Goal: Transaction & Acquisition: Book appointment/travel/reservation

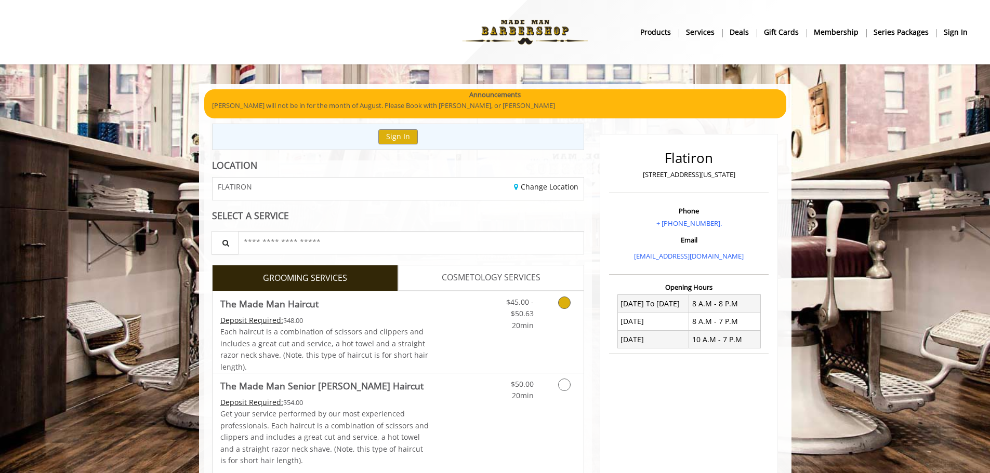
click at [567, 304] on icon "Grooming services" at bounding box center [564, 303] width 12 height 12
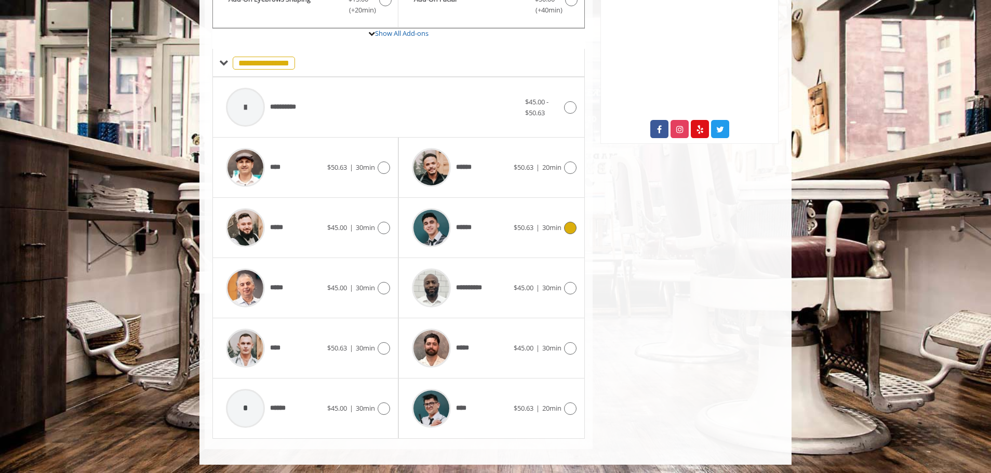
scroll to position [383, 0]
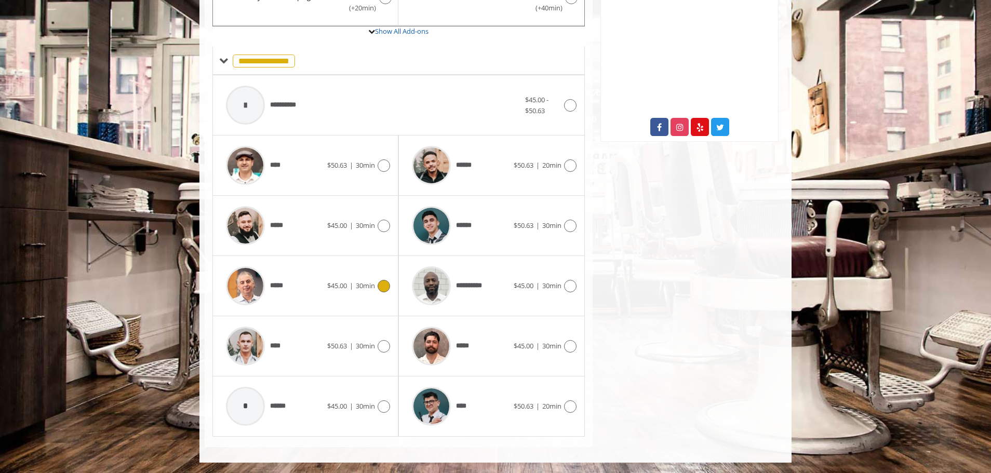
click at [388, 282] on icon at bounding box center [384, 286] width 12 height 12
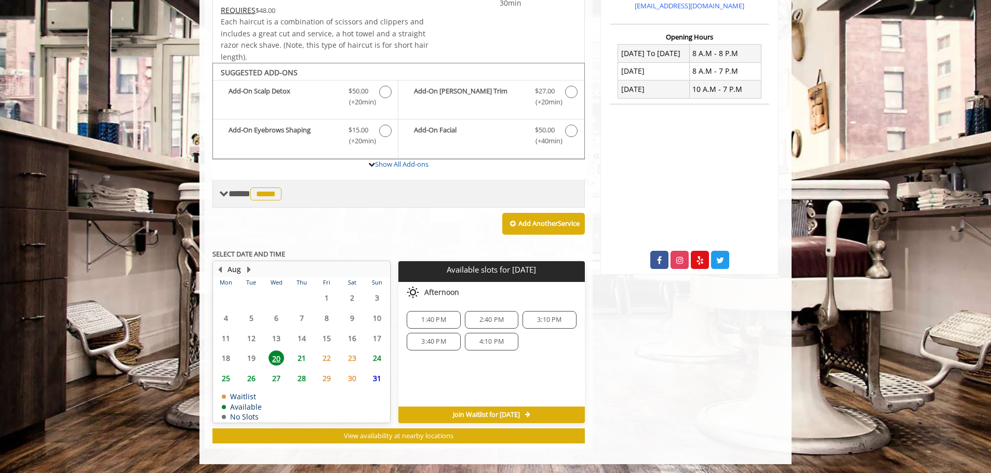
scroll to position [252, 0]
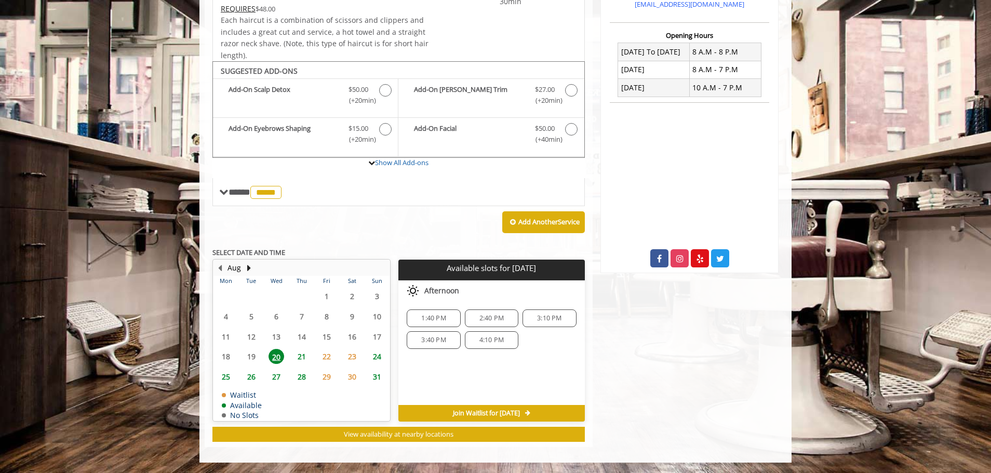
click at [276, 375] on span "27" at bounding box center [277, 376] width 16 height 15
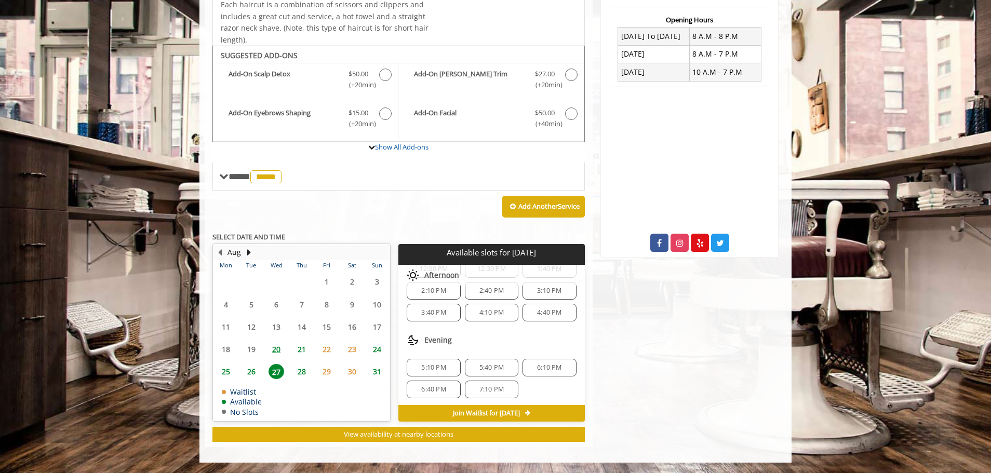
scroll to position [134, 0]
click at [527, 363] on span "6:10 PM" at bounding box center [549, 366] width 44 height 8
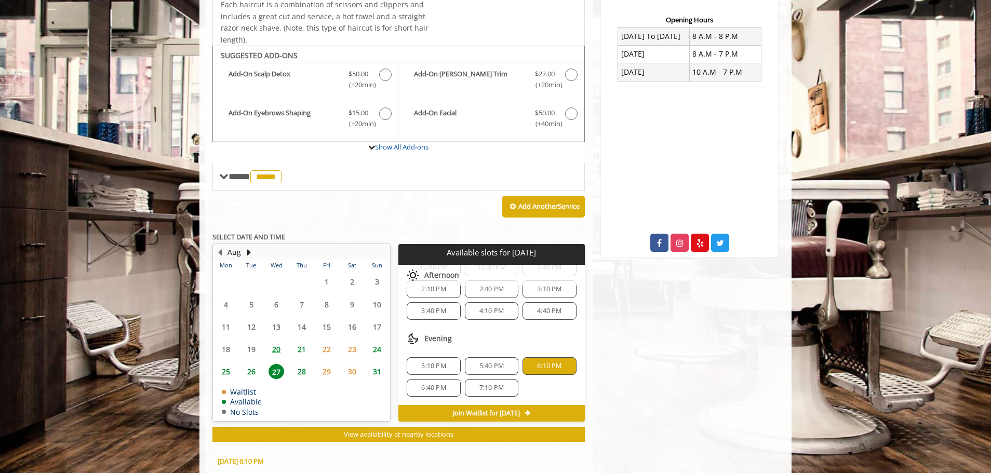
scroll to position [455, 0]
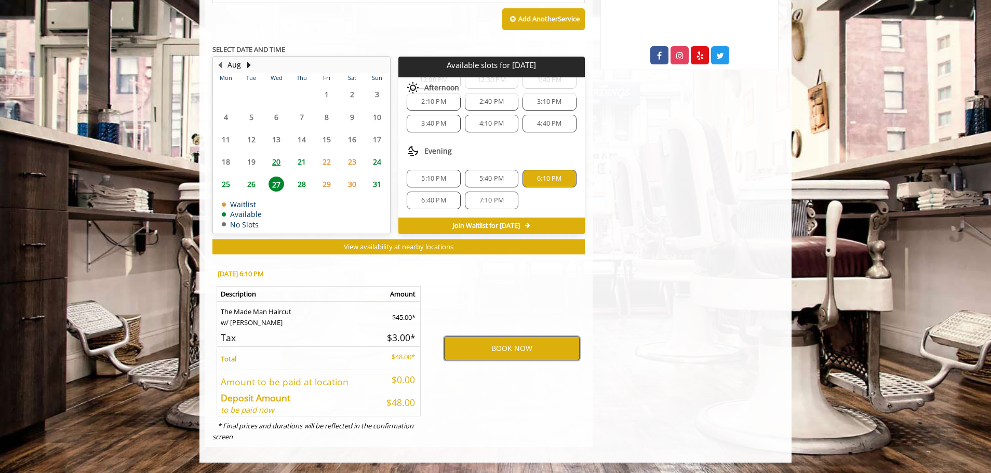
click at [516, 346] on button "BOOK NOW" at bounding box center [512, 349] width 136 height 24
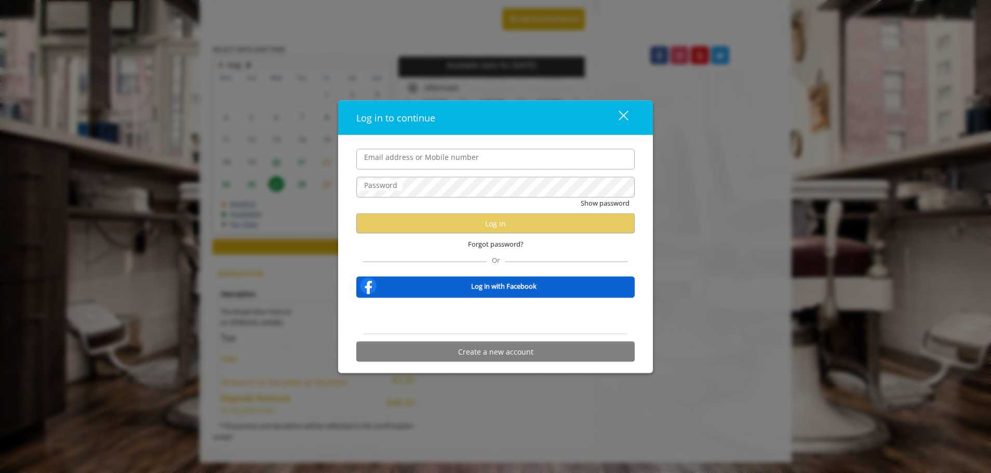
click at [376, 164] on input "Email address or Mobile number" at bounding box center [495, 159] width 278 height 21
type input "*"
type input "**********"
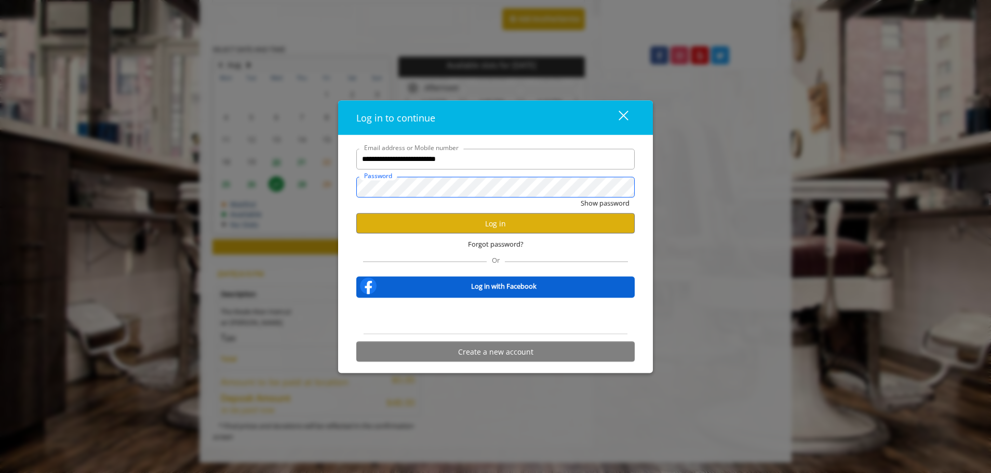
click at [317, 183] on div "**********" at bounding box center [495, 236] width 991 height 473
click at [448, 221] on button "Log in" at bounding box center [495, 224] width 278 height 20
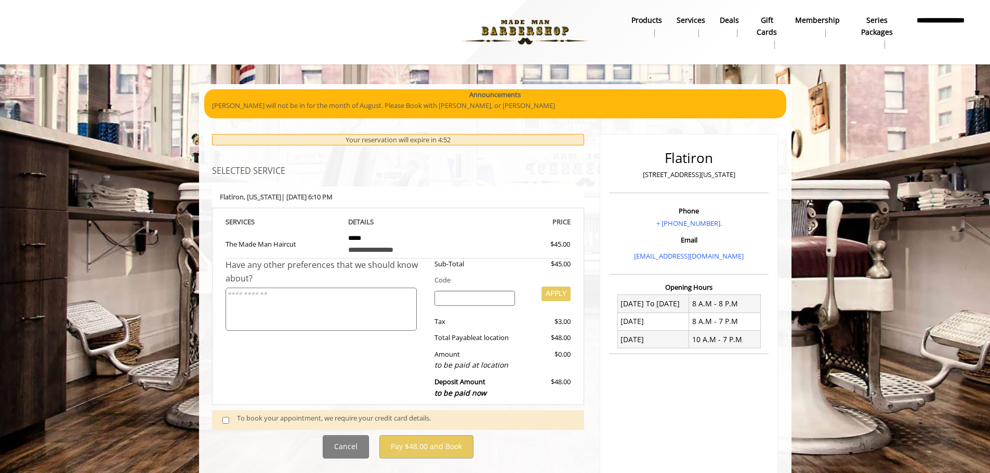
click at [243, 423] on div "To book your appointment, we require your credit card details." at bounding box center [405, 420] width 337 height 14
click at [231, 421] on span at bounding box center [230, 420] width 31 height 14
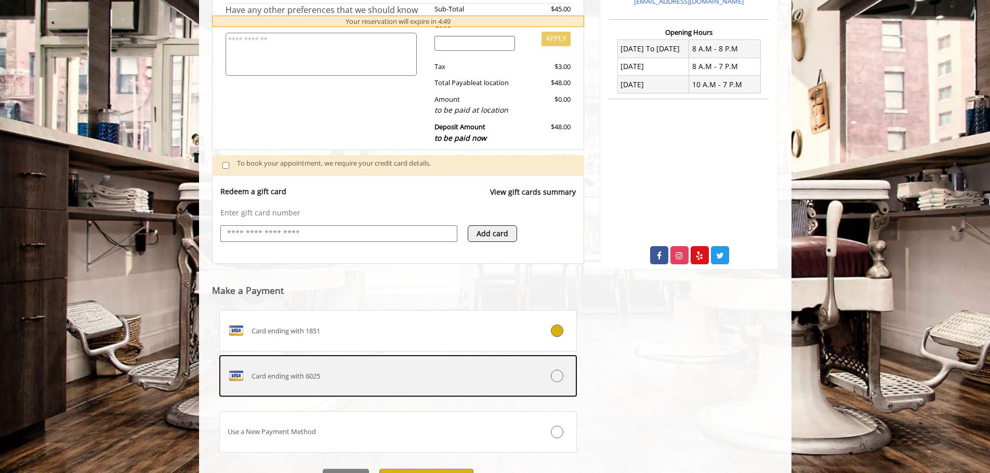
scroll to position [256, 0]
click at [559, 374] on icon at bounding box center [557, 375] width 12 height 12
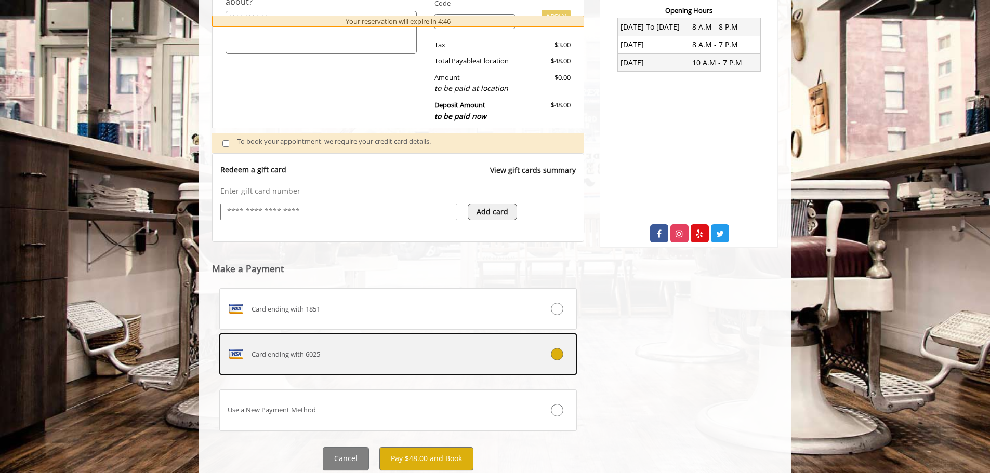
scroll to position [311, 0]
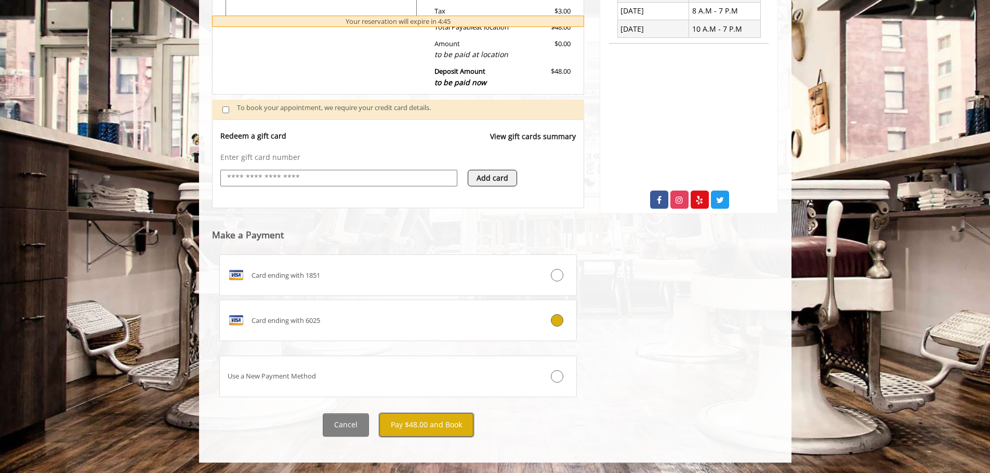
click at [413, 415] on button "Pay $48.00 and Book" at bounding box center [426, 425] width 94 height 23
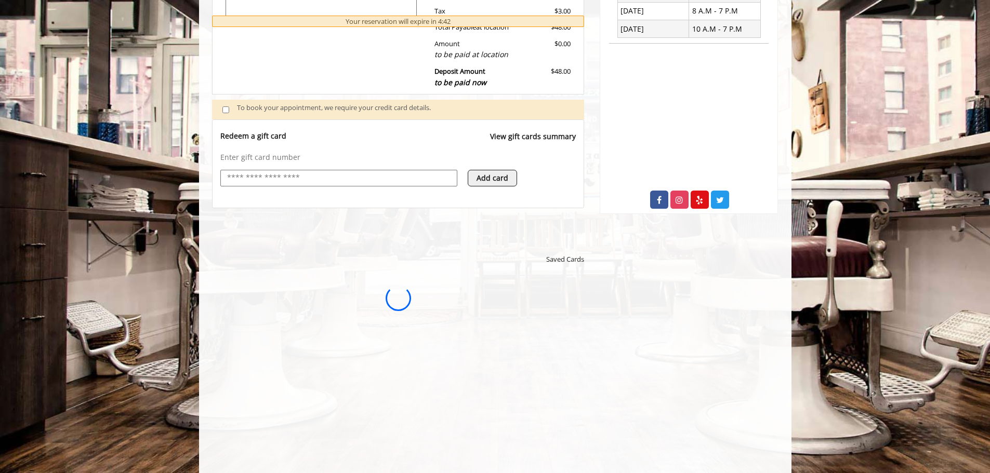
scroll to position [0, 0]
